Goal: Task Accomplishment & Management: Manage account settings

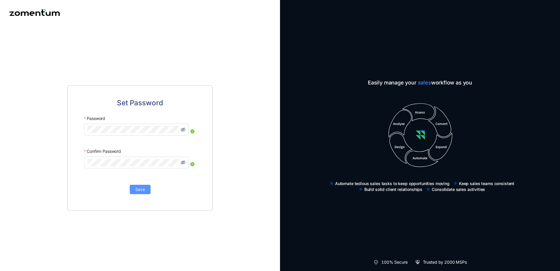
click at [136, 189] on span "Save" at bounding box center [140, 189] width 10 height 6
click at [191, 130] on icon "eye-invisible" at bounding box center [190, 129] width 5 height 5
click at [140, 187] on span "Save" at bounding box center [140, 189] width 10 height 6
